Goal: Information Seeking & Learning: Check status

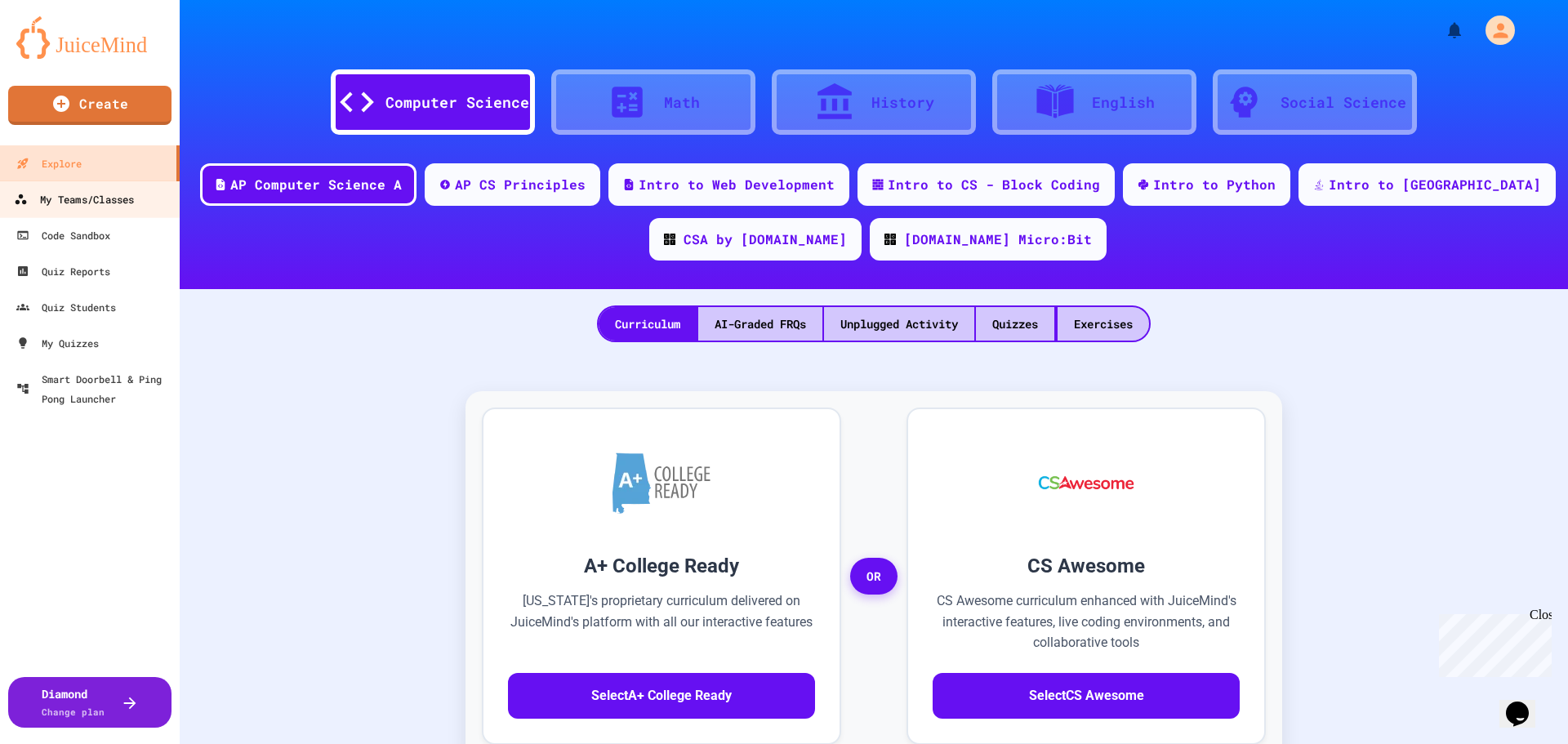
click at [89, 206] on div "My Teams/Classes" at bounding box center [74, 199] width 120 height 20
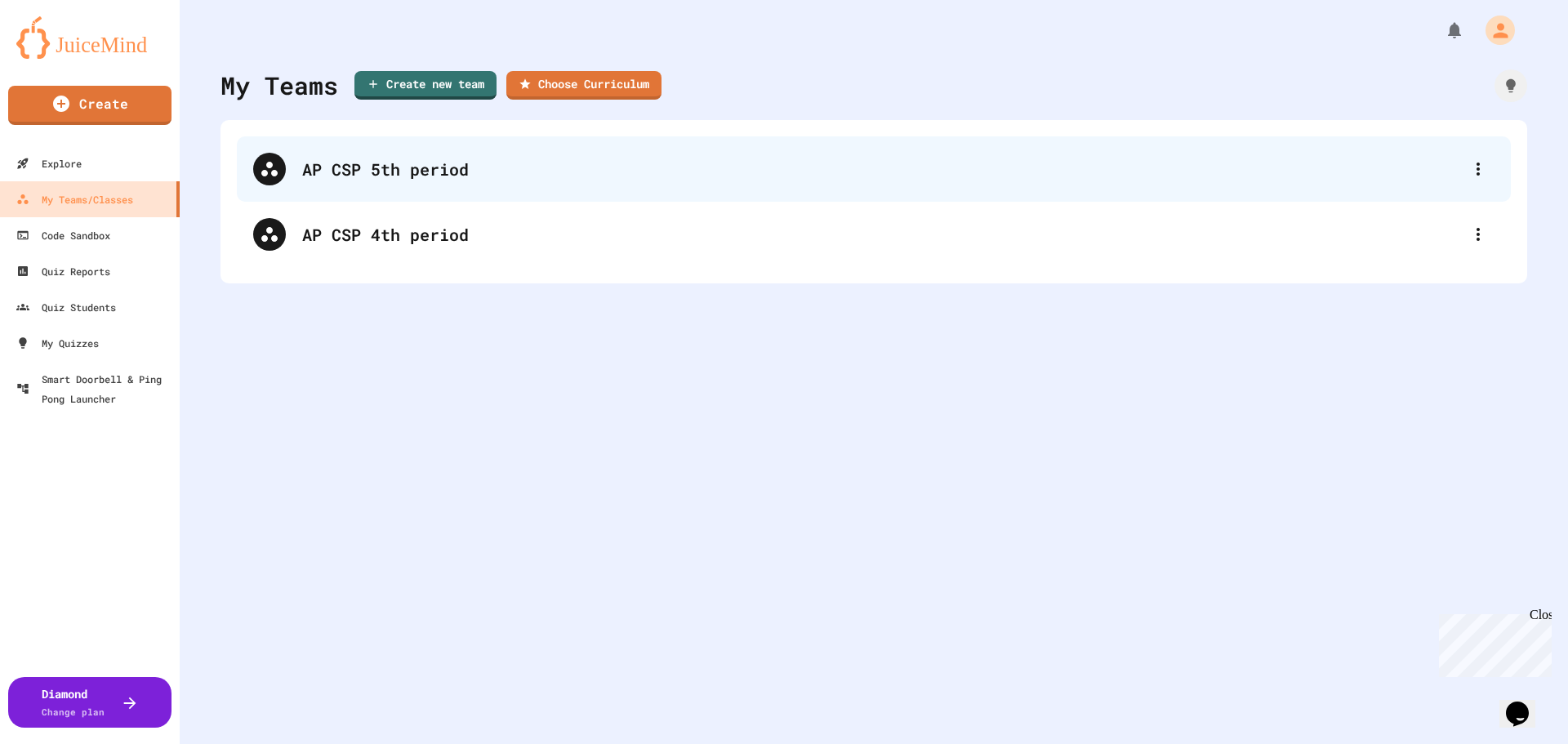
click at [509, 170] on div "AP CSP 5th period" at bounding box center [881, 169] width 1160 height 25
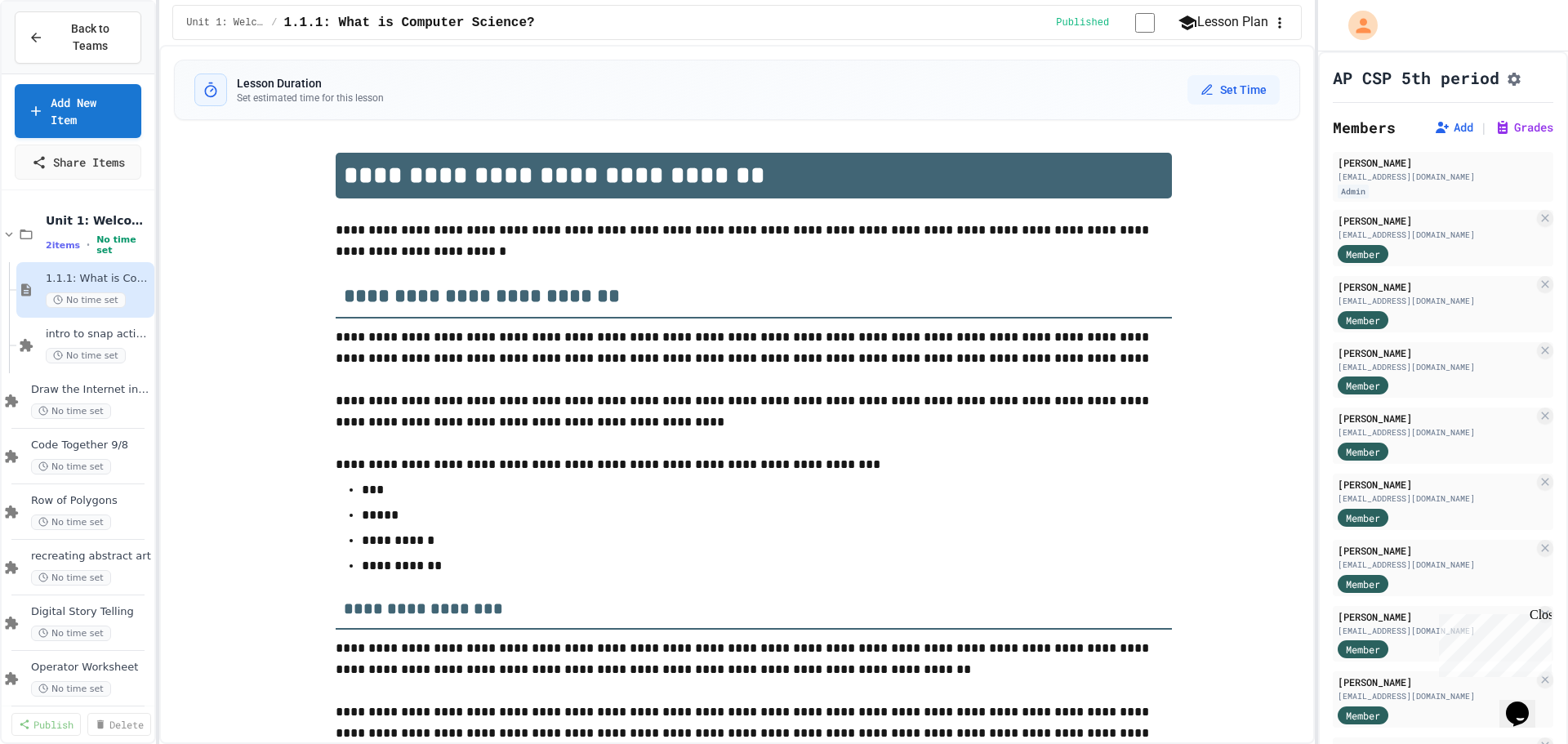
scroll to position [2748, 0]
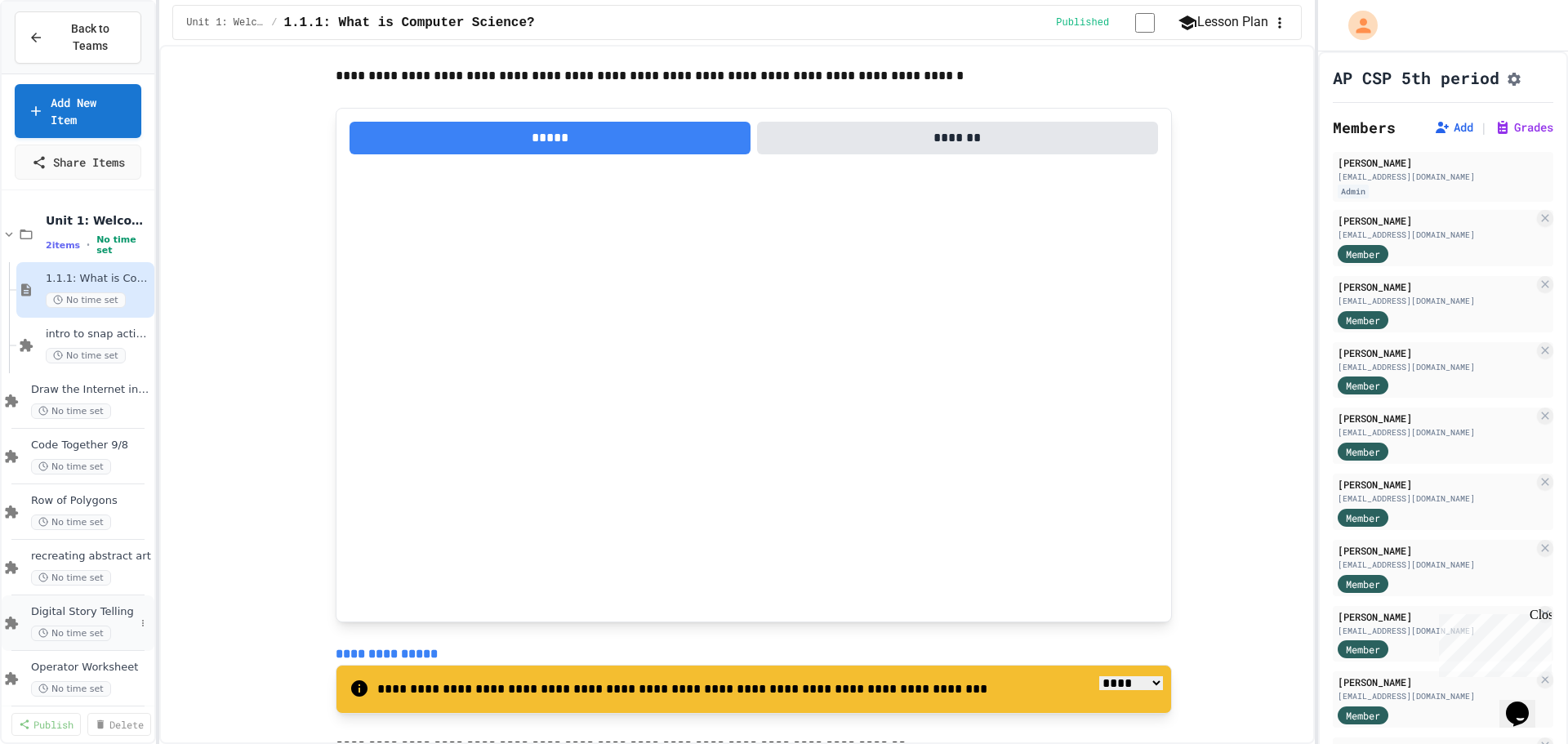
click at [73, 605] on span "Digital Story Telling" at bounding box center [82, 612] width 104 height 14
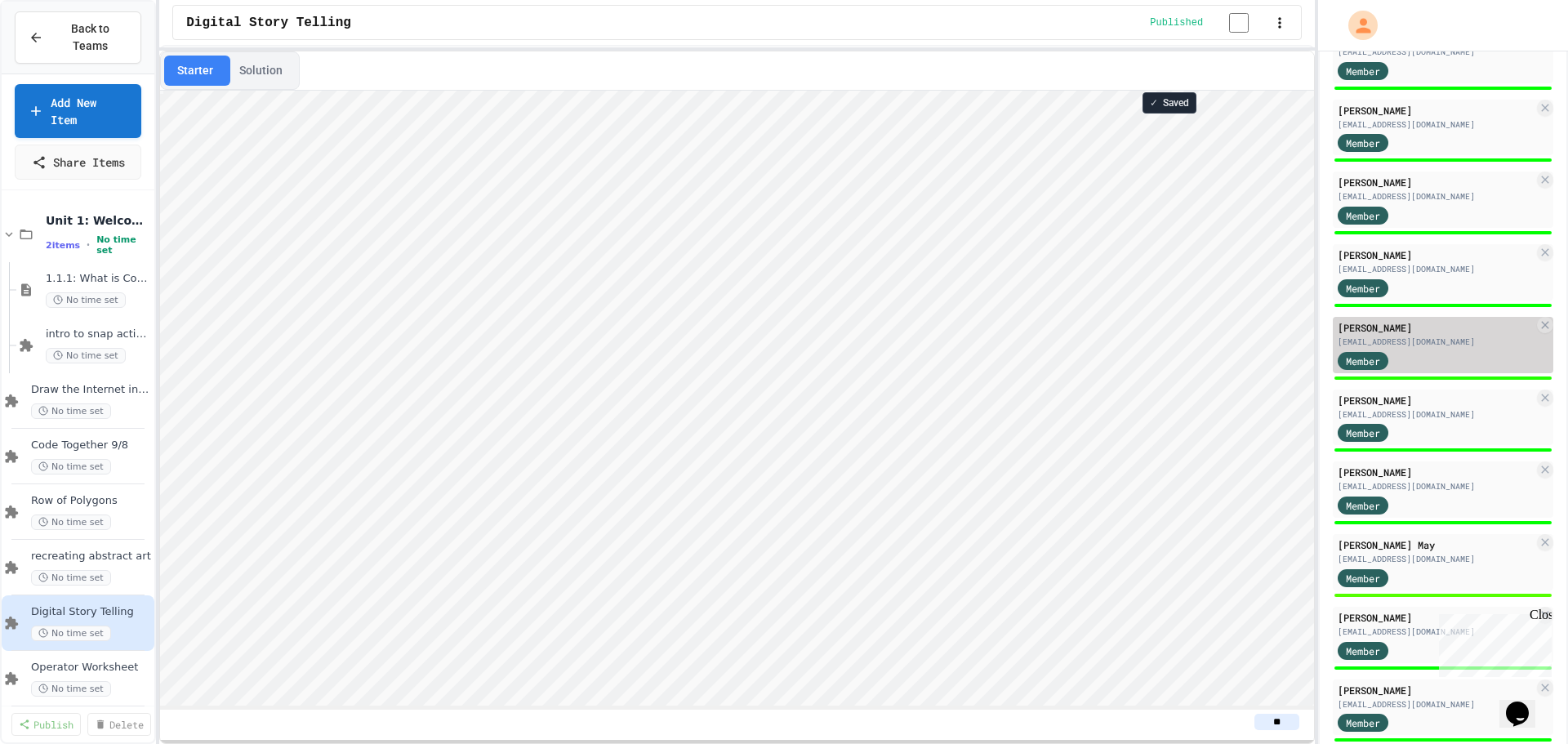
scroll to position [571, 0]
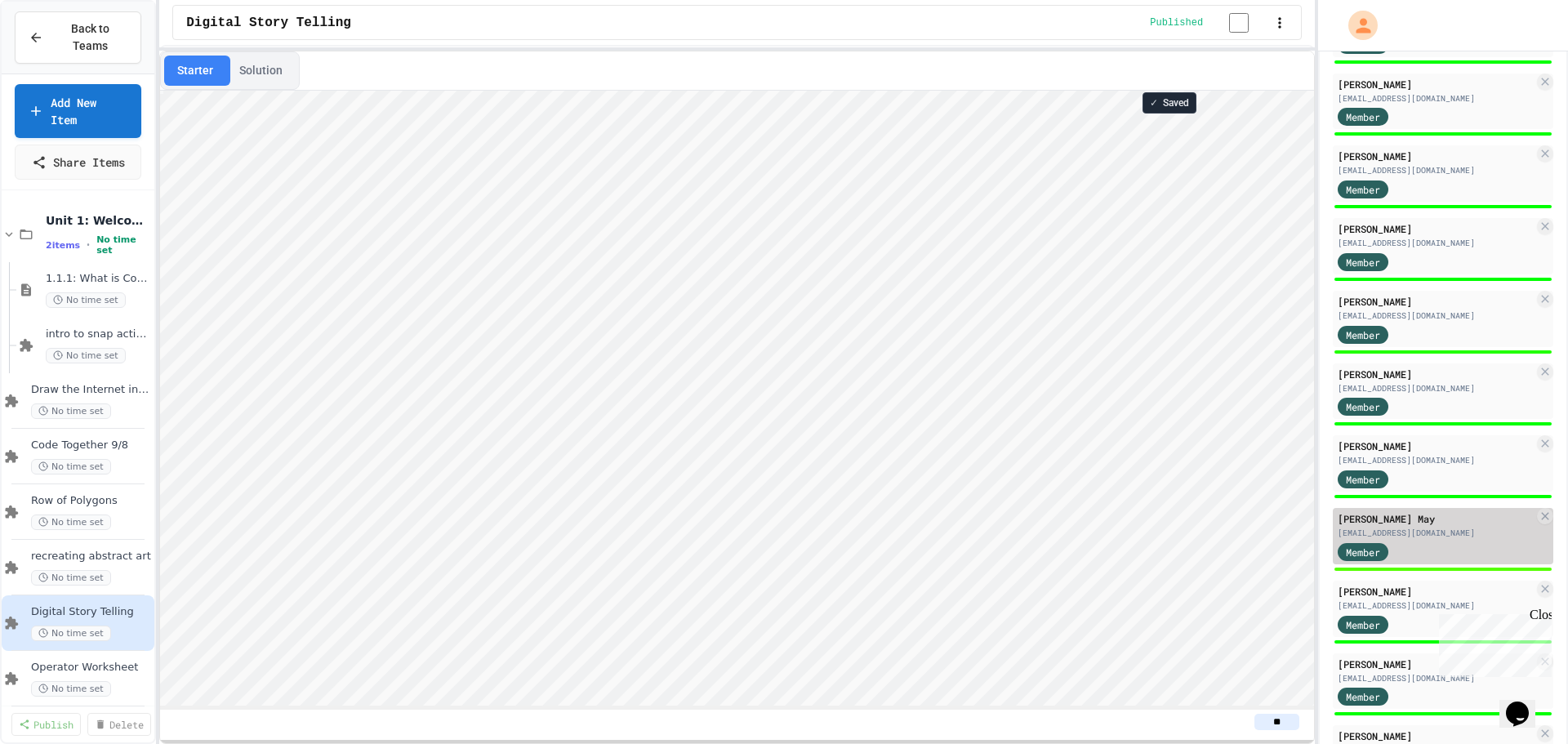
click at [1464, 539] on div "[EMAIL_ADDRESS][DOMAIN_NAME]" at bounding box center [1436, 533] width 196 height 12
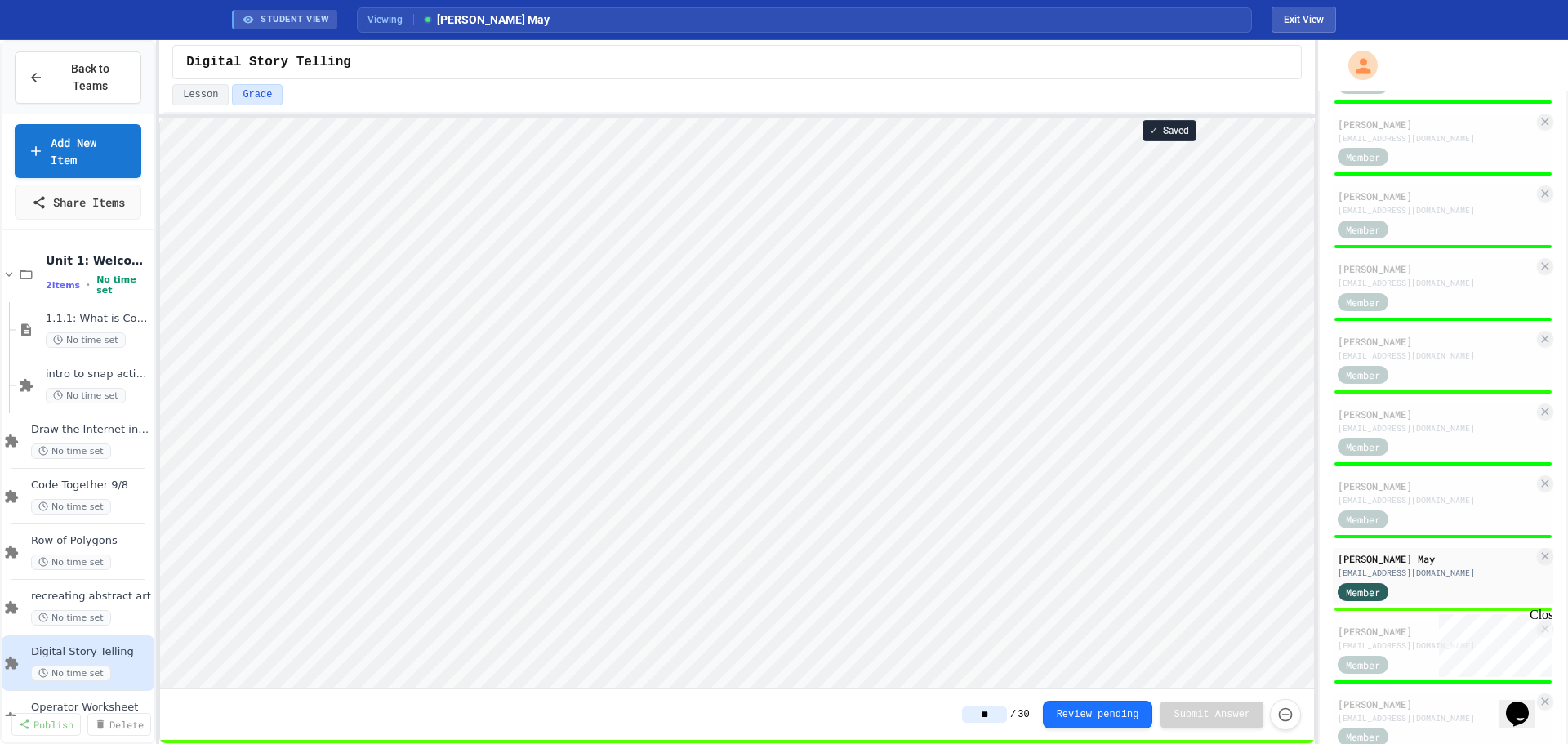
scroll to position [2, 0]
